Goal: Transaction & Acquisition: Purchase product/service

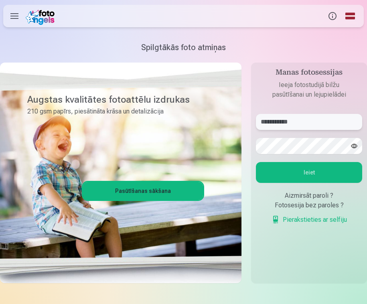
type input "**********"
click at [309, 173] on button "Ieiet" at bounding box center [309, 172] width 106 height 21
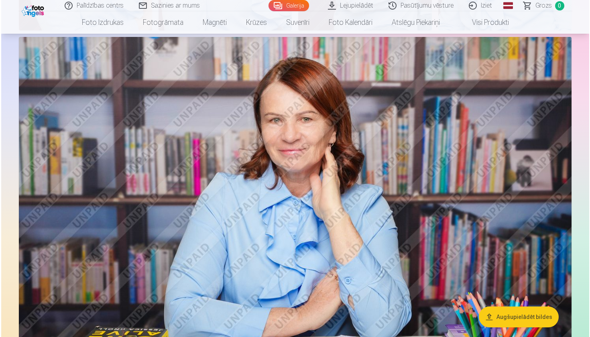
scroll to position [463, 0]
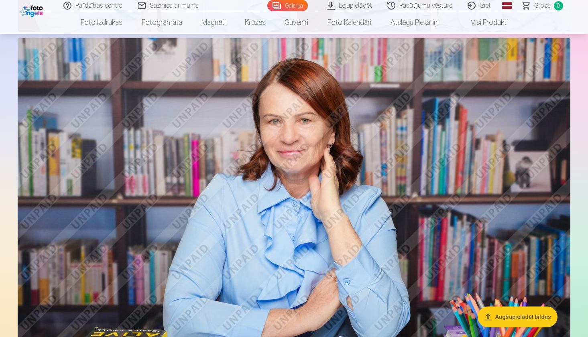
click at [367, 156] on img at bounding box center [294, 222] width 553 height 369
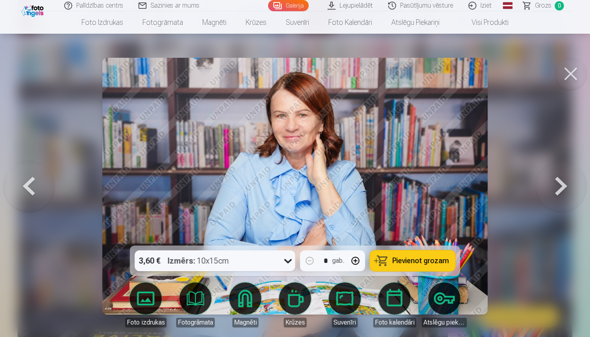
click at [367, 260] on span "Pievienot grozam" at bounding box center [421, 260] width 57 height 7
click at [367, 265] on button "Pievienot grozam" at bounding box center [413, 261] width 86 height 21
click at [367, 264] on span "Pievienot grozam" at bounding box center [421, 260] width 57 height 7
click at [367, 260] on button "Pievienot grozam" at bounding box center [413, 261] width 86 height 21
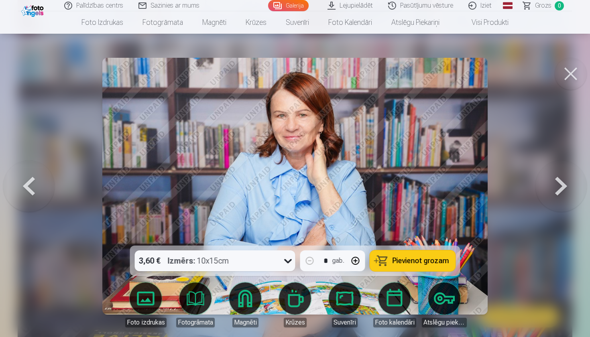
click at [367, 260] on button "Pievienot grozam" at bounding box center [413, 261] width 86 height 21
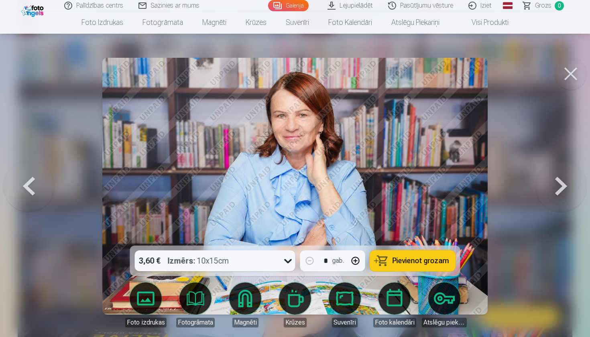
click at [367, 260] on button "Pievienot grozam" at bounding box center [413, 261] width 86 height 21
click at [157, 298] on link "Foto izdrukas" at bounding box center [145, 305] width 45 height 45
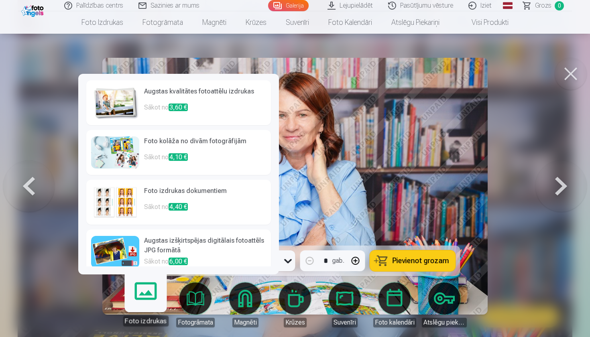
click at [239, 96] on h6 "Augstas kvalitātes fotoattēlu izdrukas" at bounding box center [205, 95] width 122 height 16
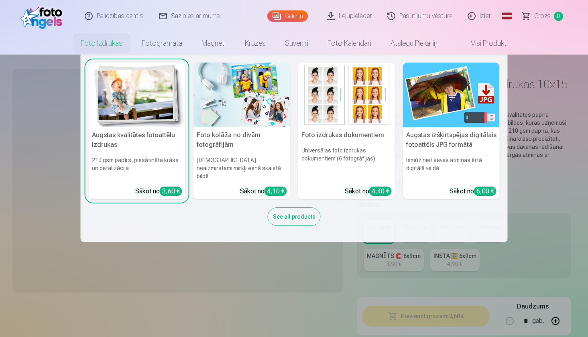
click at [104, 45] on link "Foto izdrukas" at bounding box center [101, 43] width 61 height 22
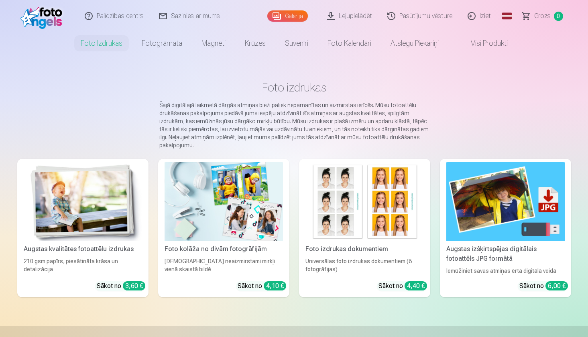
click at [112, 233] on img at bounding box center [83, 201] width 118 height 79
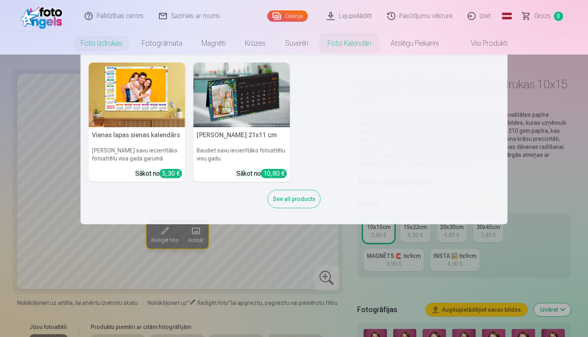
click at [537, 211] on nav "Vienas lapas sienas kalendārs Parādiet savu iecienītāko fotoattēlu visa gada ga…" at bounding box center [294, 140] width 588 height 170
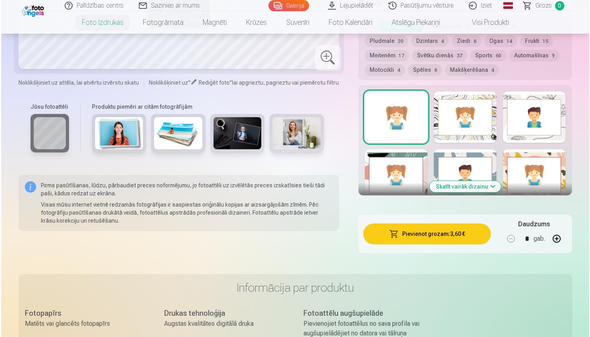
scroll to position [483, 0]
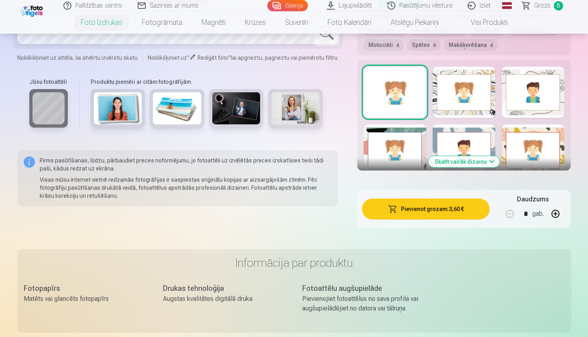
click at [429, 210] on button "Pievienot grozam : 3,60 €" at bounding box center [426, 209] width 128 height 21
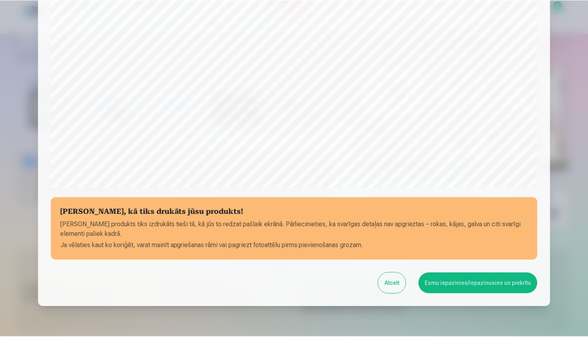
scroll to position [241, 0]
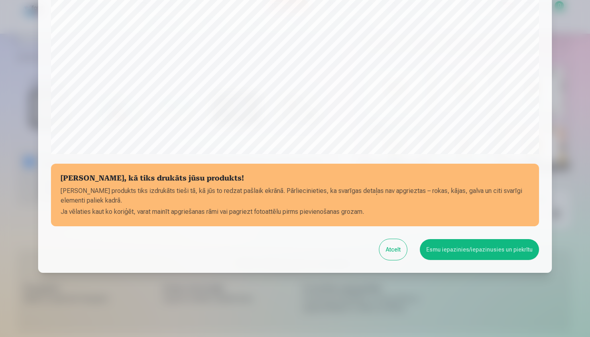
click at [454, 250] on button "Esmu iepazinies/iepazinusies un piekrītu" at bounding box center [479, 249] width 119 height 21
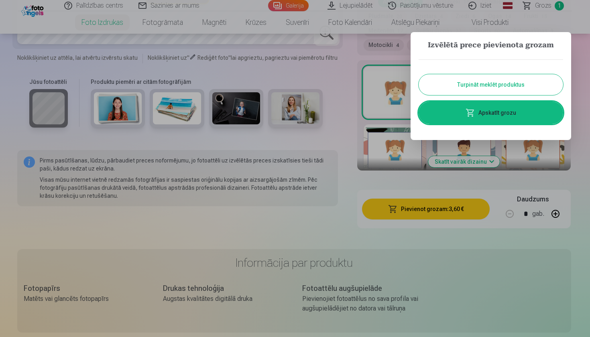
click at [576, 51] on div at bounding box center [295, 168] width 590 height 337
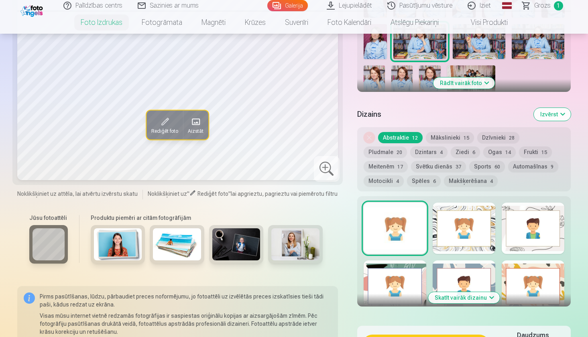
scroll to position [345, 0]
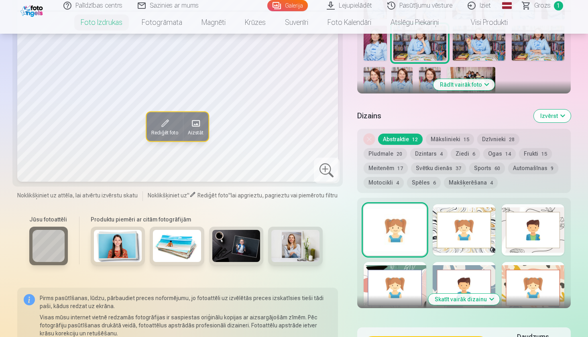
click at [448, 235] on div at bounding box center [464, 229] width 63 height 51
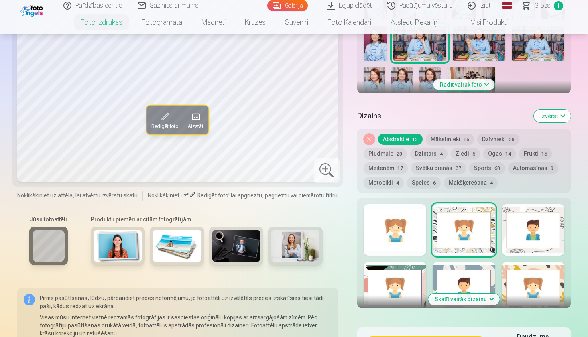
click at [382, 248] on div at bounding box center [395, 229] width 63 height 51
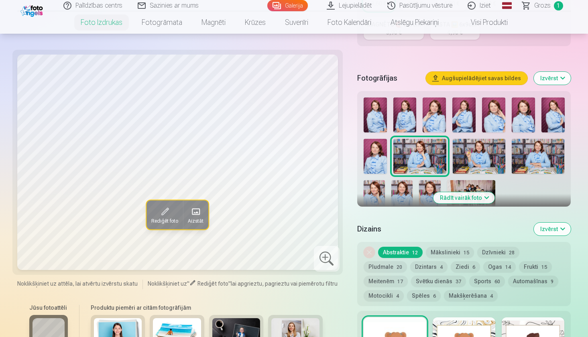
scroll to position [226, 0]
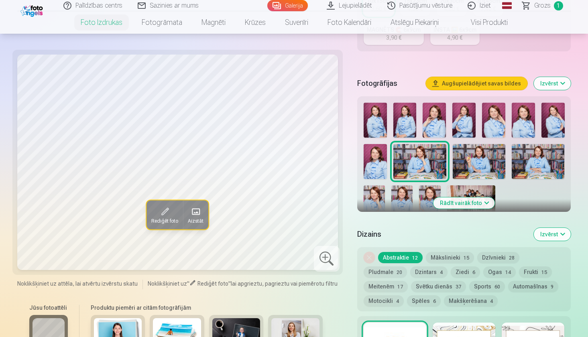
click at [479, 165] on img at bounding box center [479, 161] width 53 height 35
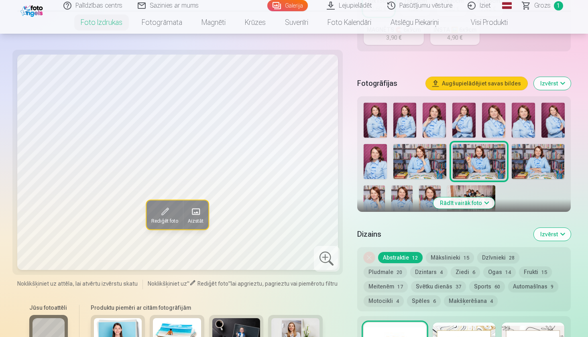
click at [528, 162] on img at bounding box center [538, 161] width 53 height 35
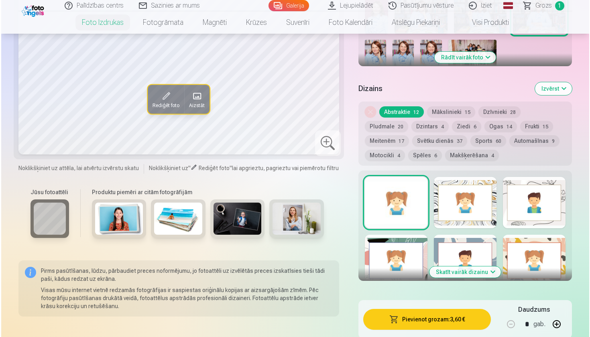
scroll to position [363, 0]
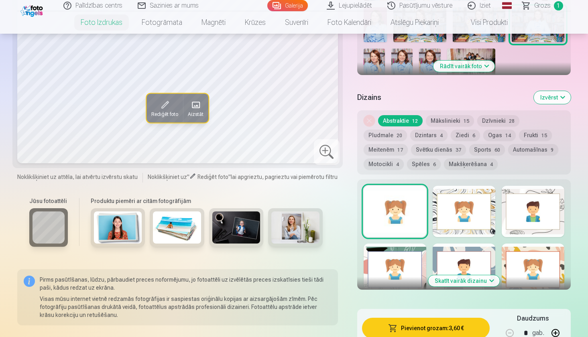
click at [426, 327] on button "Pievienot grozam : 3,60 €" at bounding box center [426, 328] width 128 height 21
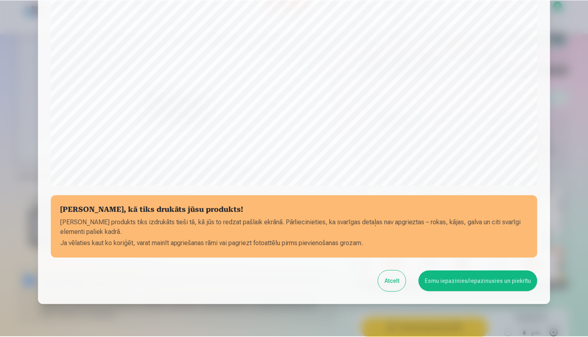
scroll to position [241, 0]
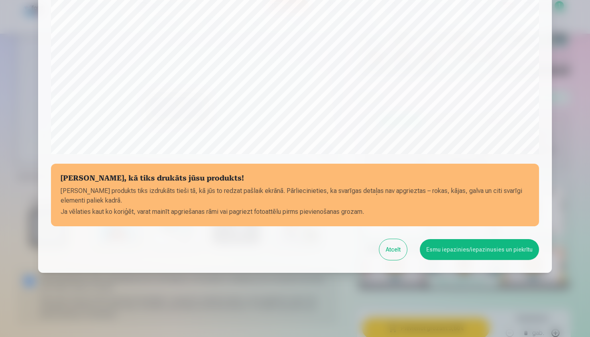
click at [463, 249] on button "Esmu iepazinies/iepazinusies un piekrītu" at bounding box center [479, 249] width 119 height 21
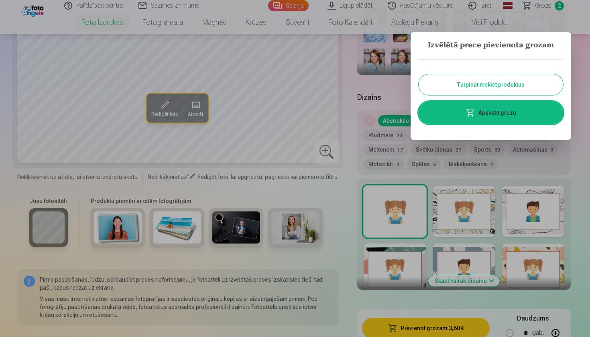
click at [579, 105] on div at bounding box center [295, 168] width 590 height 337
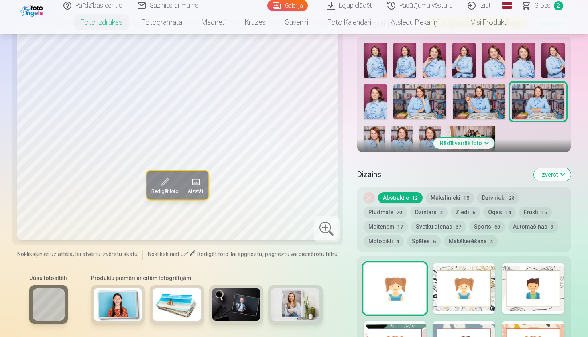
scroll to position [289, 0]
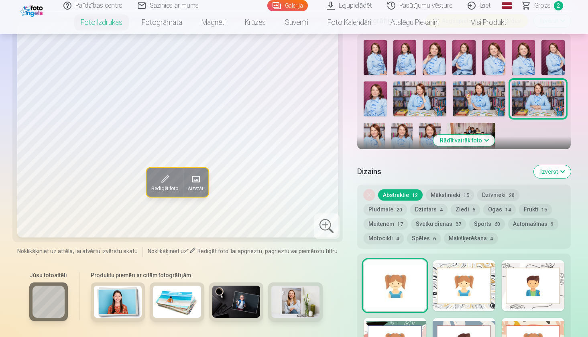
click at [484, 141] on button "Rādīt vairāk foto" at bounding box center [464, 140] width 61 height 11
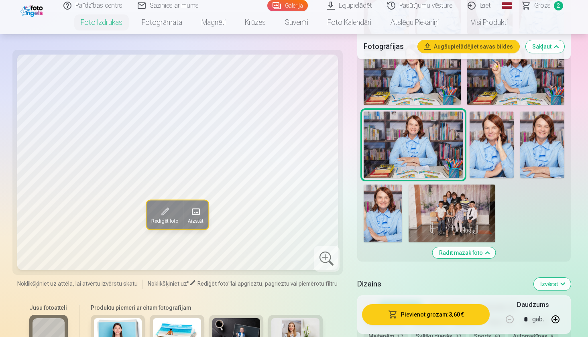
scroll to position [452, 0]
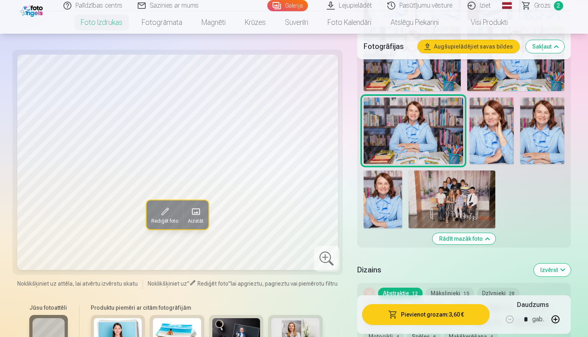
click at [387, 202] on img at bounding box center [383, 200] width 39 height 58
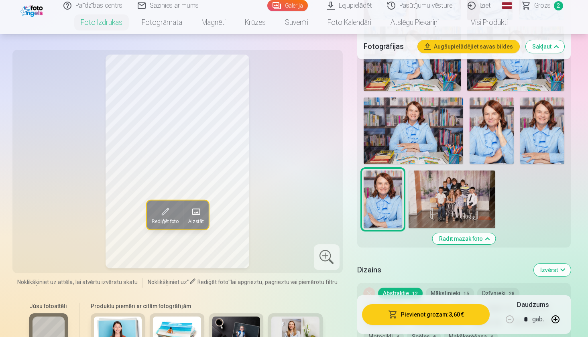
click at [499, 136] on img at bounding box center [492, 131] width 44 height 67
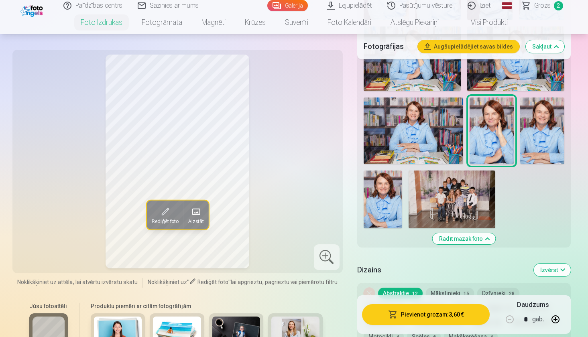
click at [541, 148] on img at bounding box center [542, 131] width 44 height 66
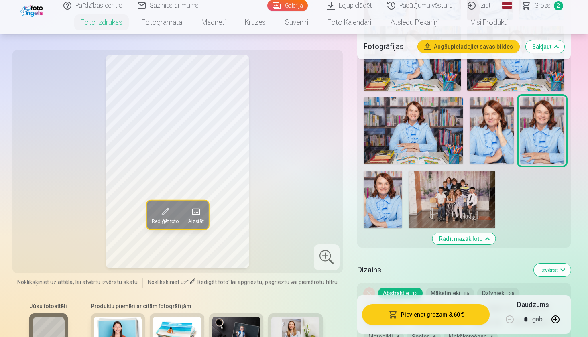
click at [487, 136] on img at bounding box center [492, 131] width 44 height 67
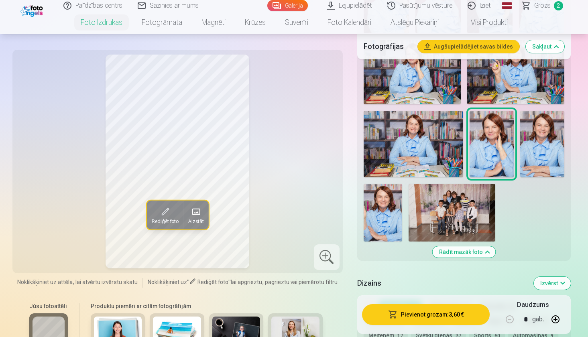
scroll to position [437, 0]
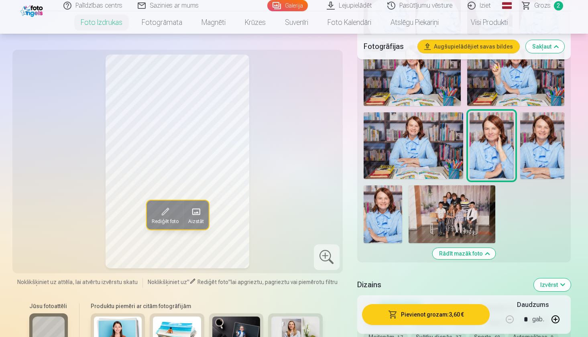
click at [460, 207] on img at bounding box center [452, 214] width 87 height 58
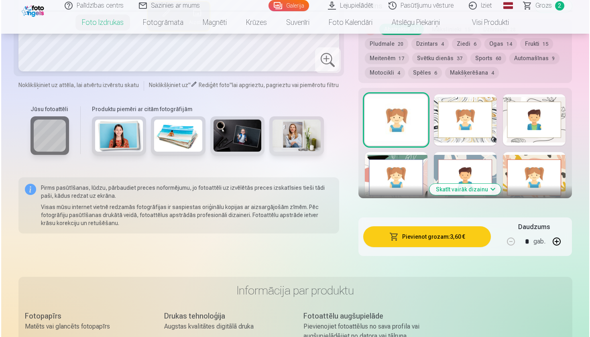
scroll to position [717, 0]
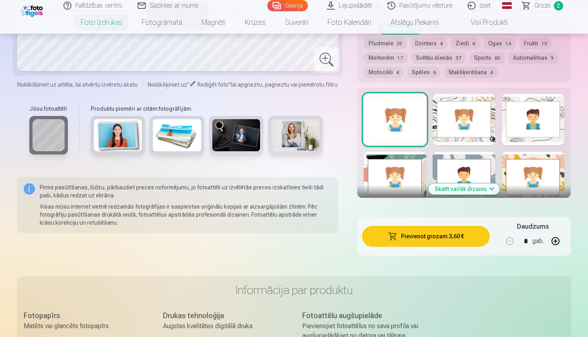
click at [555, 241] on button "button" at bounding box center [555, 241] width 19 height 19
type input "*"
click at [457, 238] on button "Pievienot grozam : 7,20 €" at bounding box center [426, 236] width 128 height 21
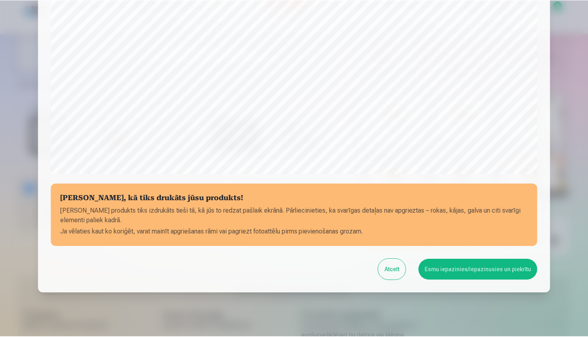
scroll to position [241, 0]
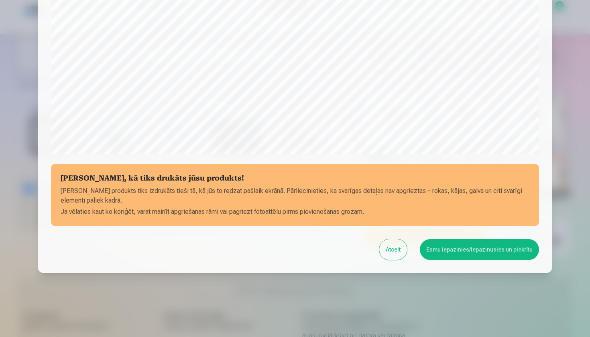
click at [463, 255] on button "Esmu iepazinies/iepazinusies un piekrītu" at bounding box center [479, 249] width 119 height 21
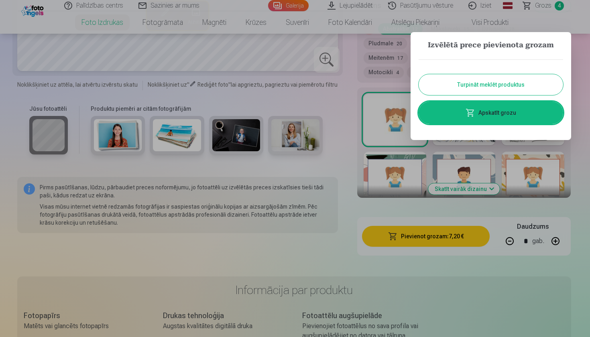
click at [540, 87] on button "Turpināt meklēt produktus" at bounding box center [491, 84] width 145 height 21
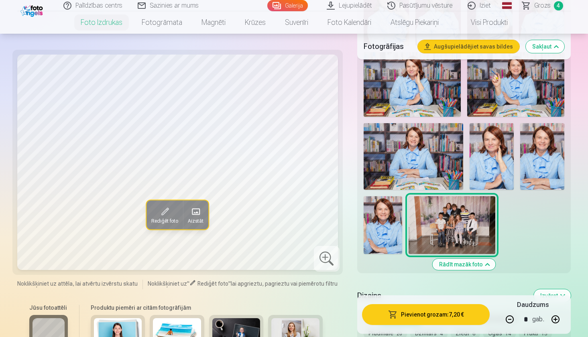
scroll to position [408, 0]
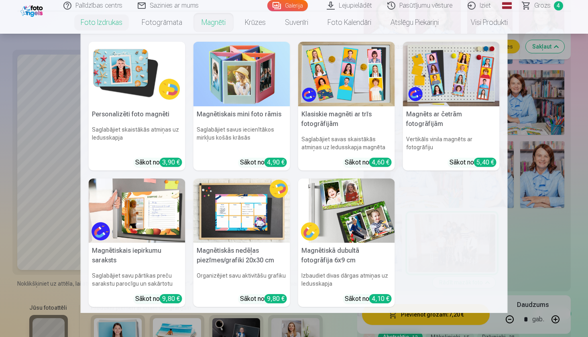
click at [210, 20] on link "Magnēti" at bounding box center [213, 22] width 43 height 22
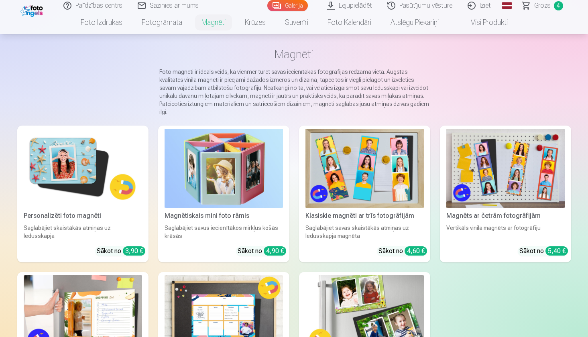
scroll to position [18, 0]
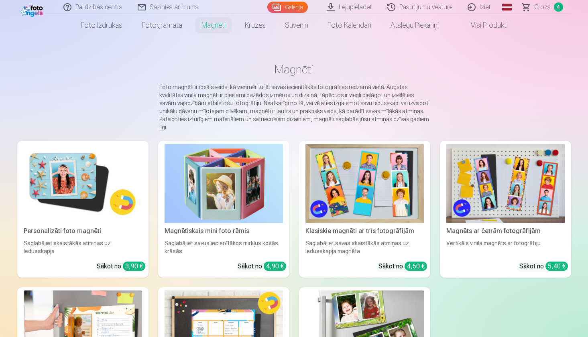
click at [82, 184] on img at bounding box center [83, 183] width 118 height 79
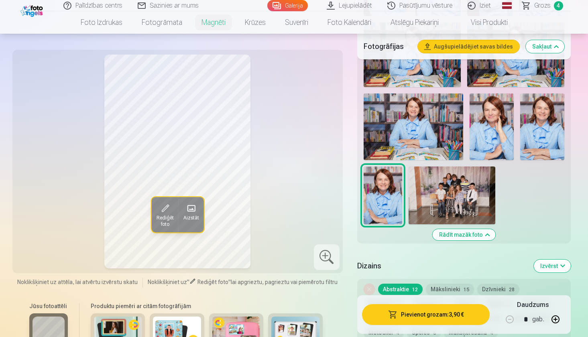
scroll to position [425, 0]
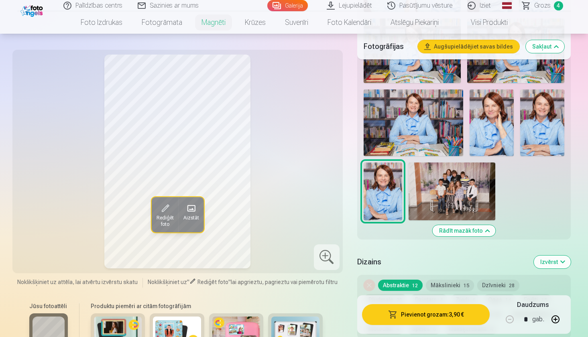
click at [491, 141] on img at bounding box center [492, 123] width 44 height 67
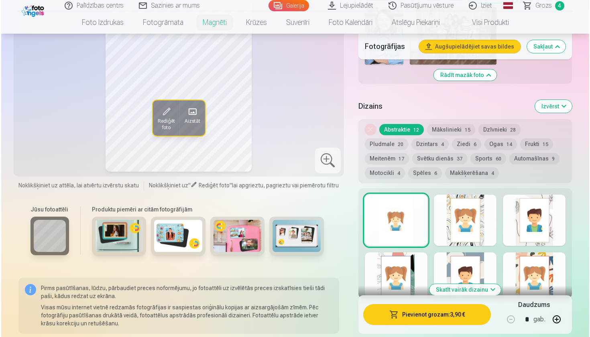
scroll to position [581, 0]
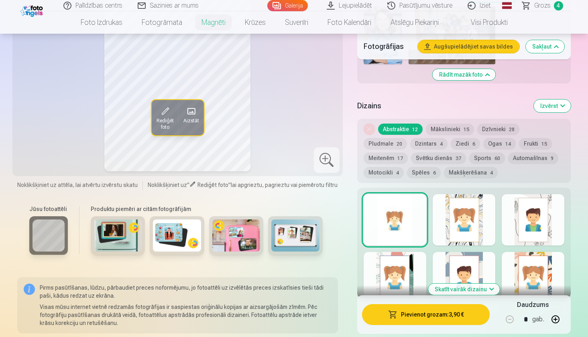
click at [557, 322] on button "button" at bounding box center [555, 319] width 19 height 19
type input "*"
click at [460, 315] on button "Pievienot grozam : 7,80 €" at bounding box center [426, 314] width 128 height 21
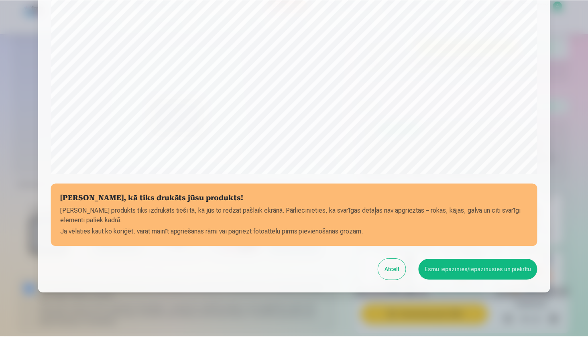
scroll to position [241, 0]
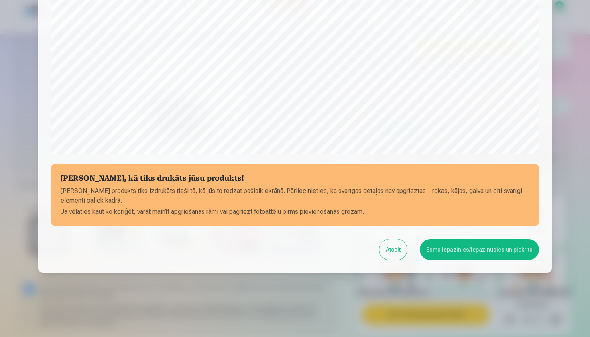
click at [488, 257] on button "Esmu iepazinies/iepazinusies un piekrītu" at bounding box center [479, 249] width 119 height 21
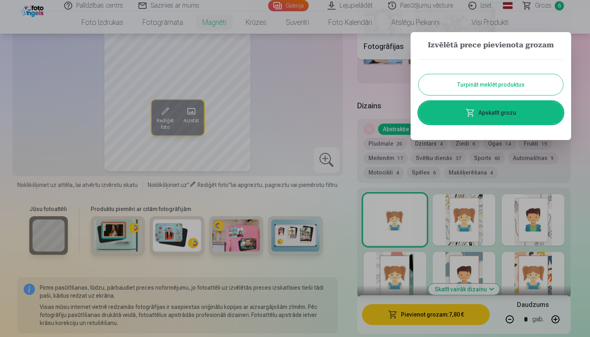
click at [511, 111] on link "Apskatīt grozu" at bounding box center [491, 113] width 145 height 22
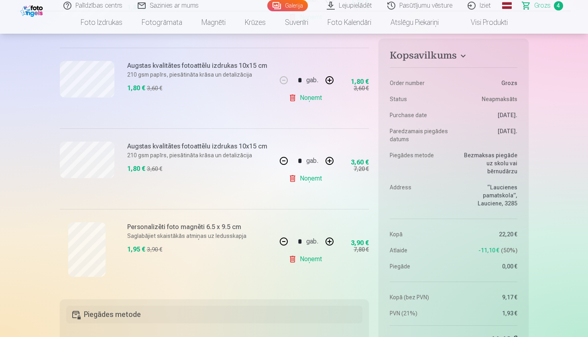
scroll to position [240, 0]
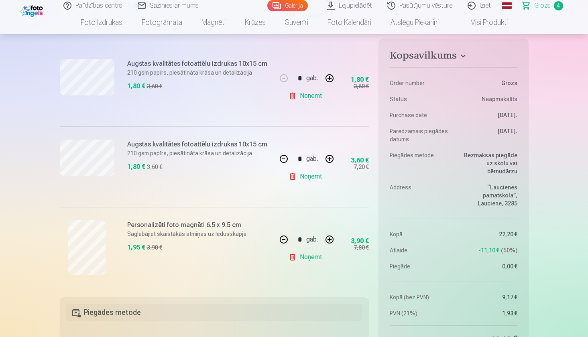
click at [281, 161] on button "button" at bounding box center [283, 158] width 19 height 19
type input "*"
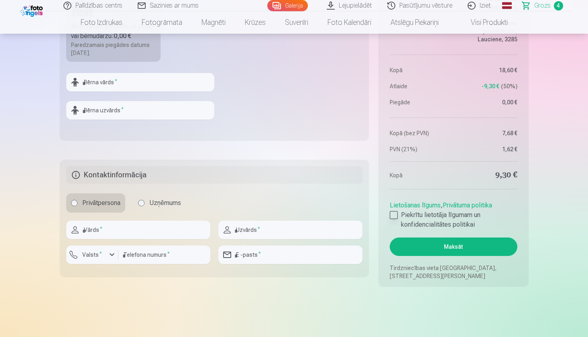
scroll to position [590, 0]
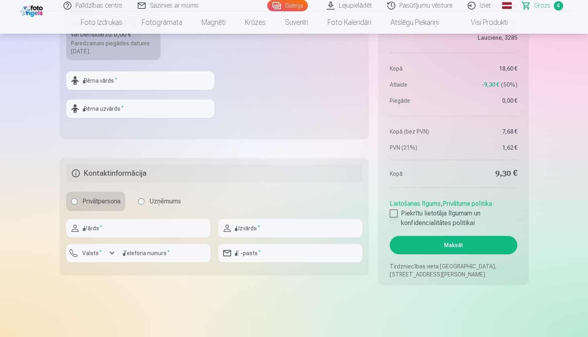
click at [395, 214] on div at bounding box center [394, 214] width 8 height 8
type input "*"
type input "*****"
type input "********"
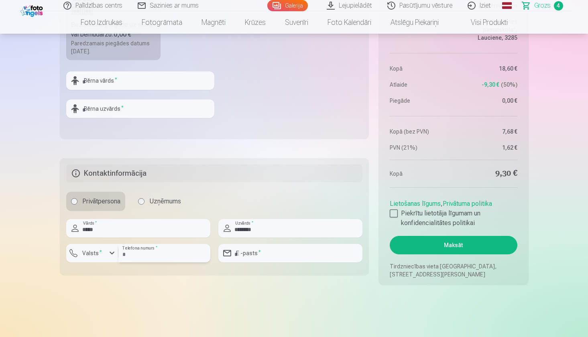
click at [167, 257] on input "number" at bounding box center [164, 253] width 92 height 18
type input "********"
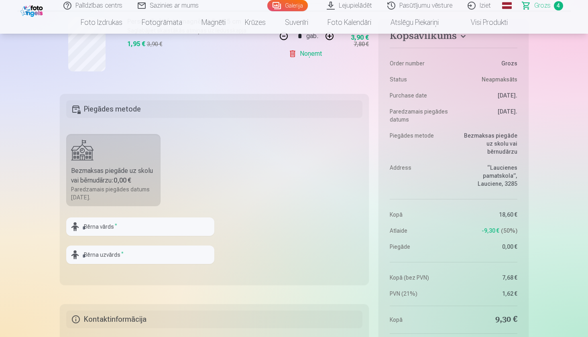
scroll to position [442, 0]
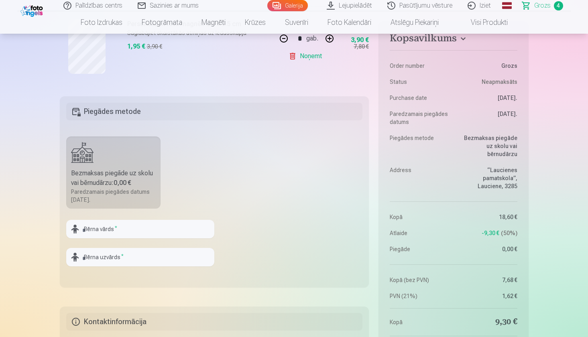
type input "**********"
click at [110, 159] on label "Bezmaksas piegāde uz skolu vai bērnudārzu : 0,00 € Paredzamais piegādes datums …" at bounding box center [113, 173] width 95 height 72
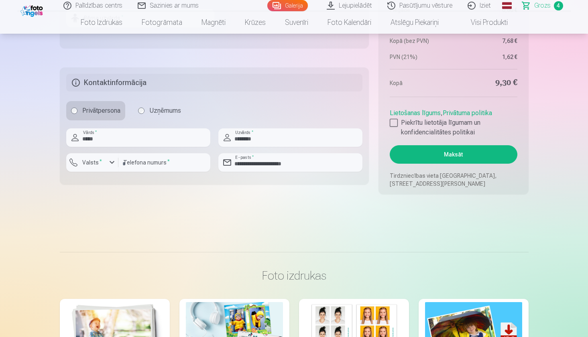
scroll to position [714, 0]
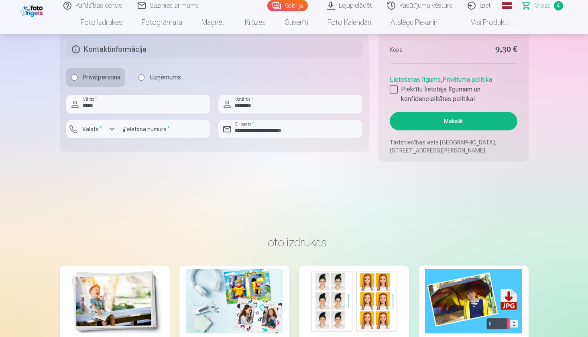
click at [467, 122] on button "Maksāt" at bounding box center [453, 121] width 127 height 18
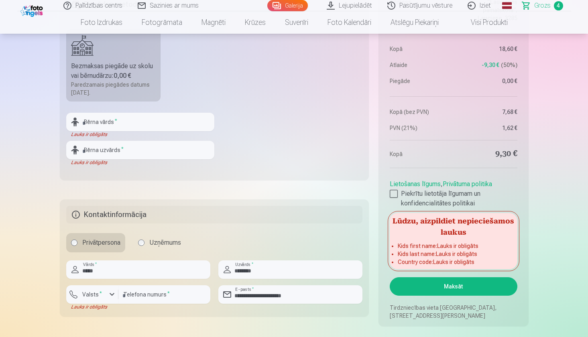
scroll to position [538, 0]
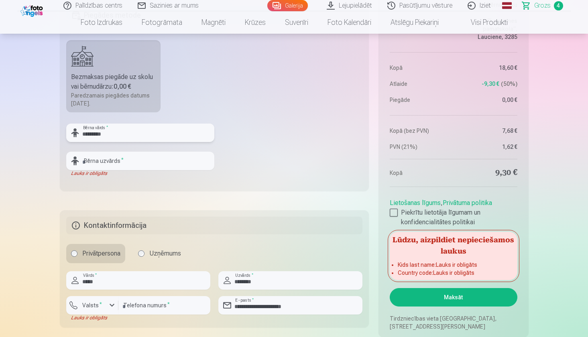
type input "*********"
click at [269, 170] on fieldset "Piegādes metode Bezmaksas piegāde uz skolu vai bērnudārzu : 0,00 € Paredzamais …" at bounding box center [215, 95] width 310 height 191
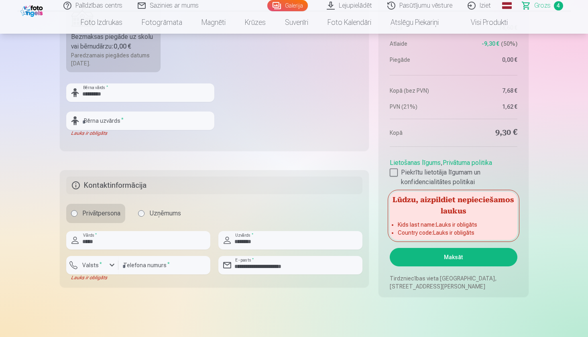
scroll to position [591, 0]
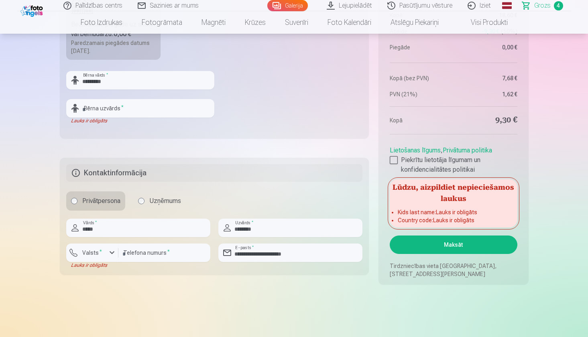
click at [475, 247] on button "Maksāt" at bounding box center [453, 245] width 127 height 18
click at [141, 106] on input "text" at bounding box center [140, 108] width 148 height 18
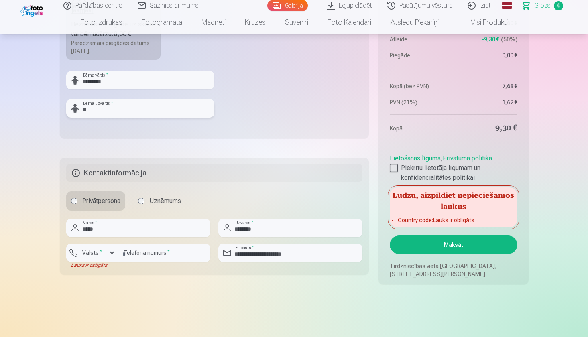
type input "*"
type input "*********"
click at [471, 245] on button "Maksāt" at bounding box center [453, 245] width 127 height 18
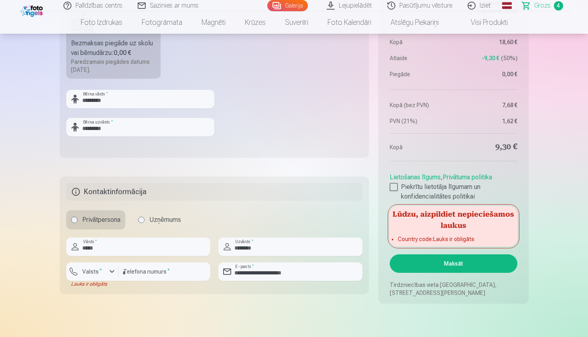
scroll to position [571, 0]
click at [443, 263] on button "Maksāt" at bounding box center [453, 264] width 127 height 18
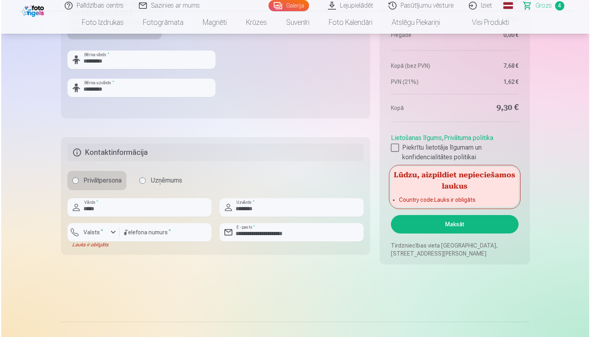
scroll to position [612, 0]
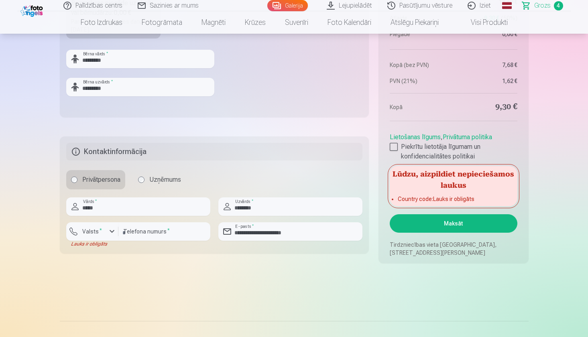
click at [92, 233] on label "Valsts *" at bounding box center [92, 232] width 26 height 8
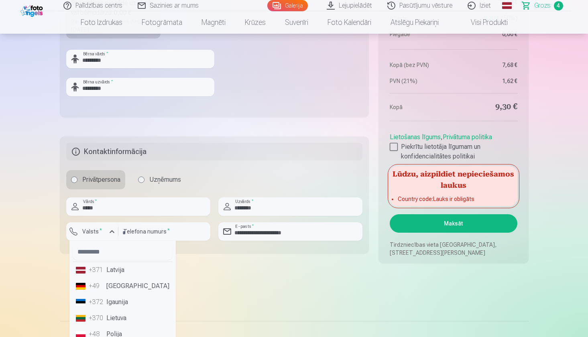
click at [107, 273] on li "+371 Latvija" at bounding box center [123, 270] width 100 height 16
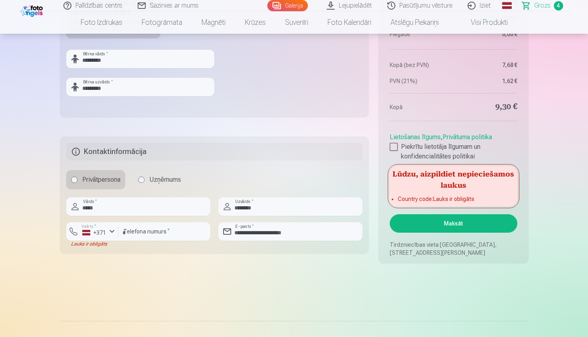
click at [438, 224] on button "Maksāt" at bounding box center [453, 223] width 127 height 18
